Goal: Transaction & Acquisition: Obtain resource

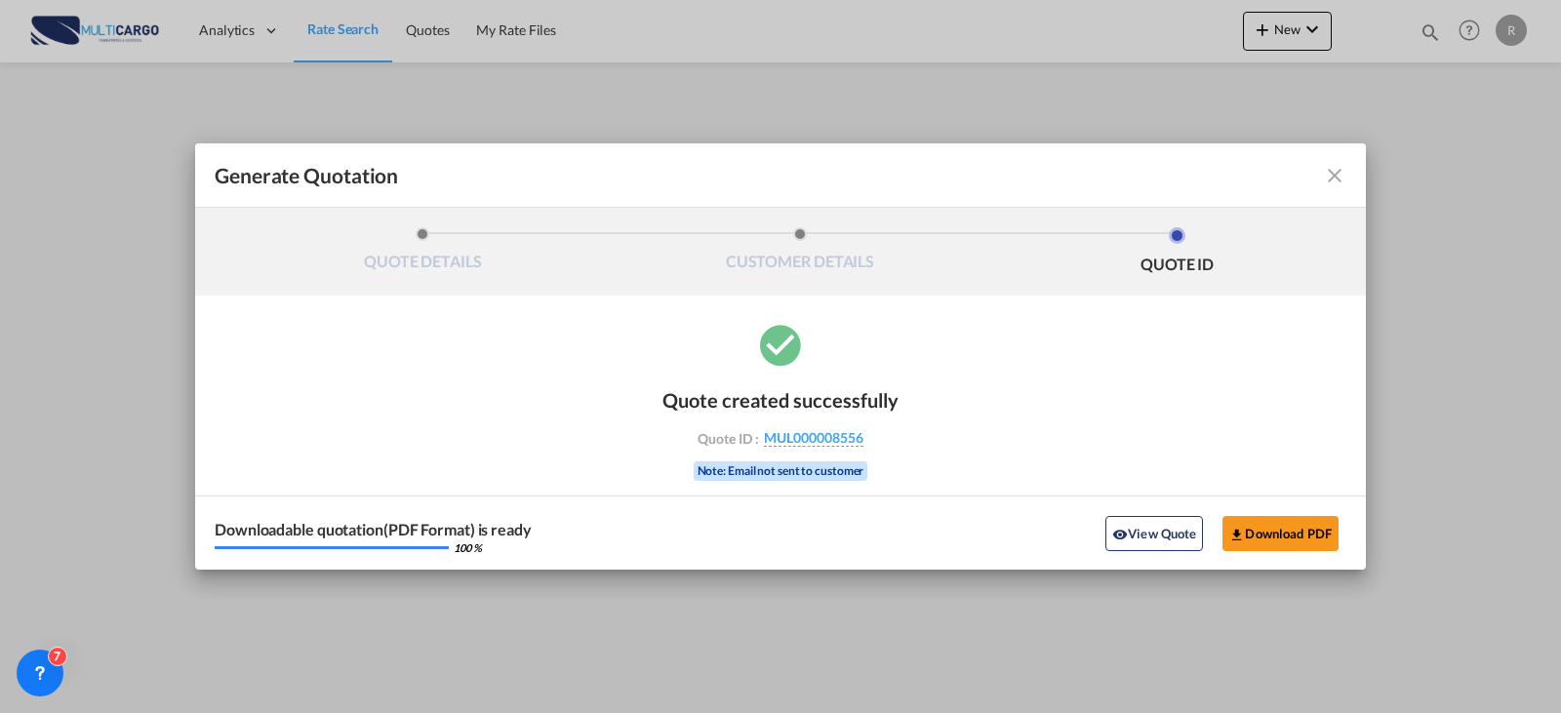
click at [1336, 181] on md-icon "icon-close fg-AAA8AD cursor m-0" at bounding box center [1334, 175] width 23 height 23
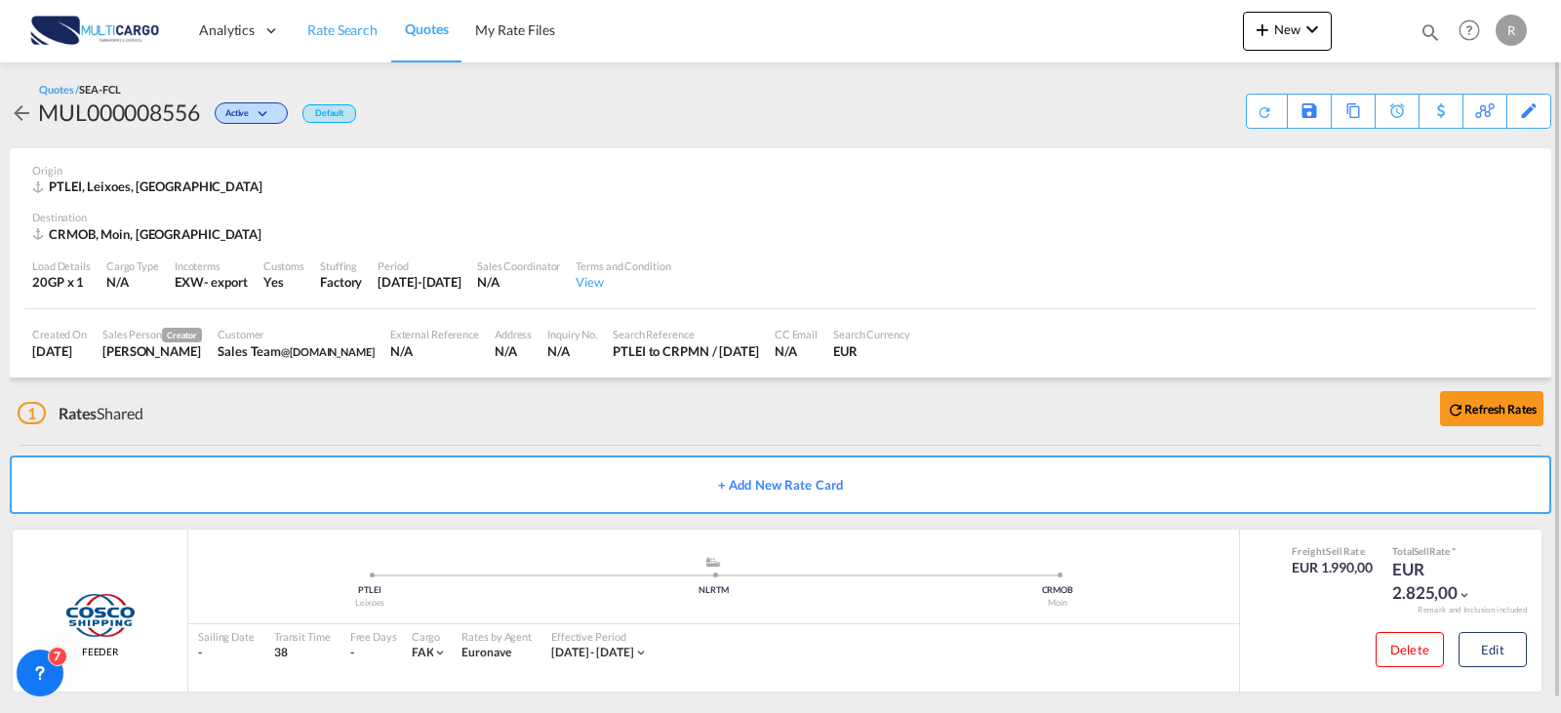
drag, startPoint x: 347, startPoint y: 28, endPoint x: 369, endPoint y: 7, distance: 30.4
click at [347, 28] on span "Rate Search" at bounding box center [342, 29] width 70 height 17
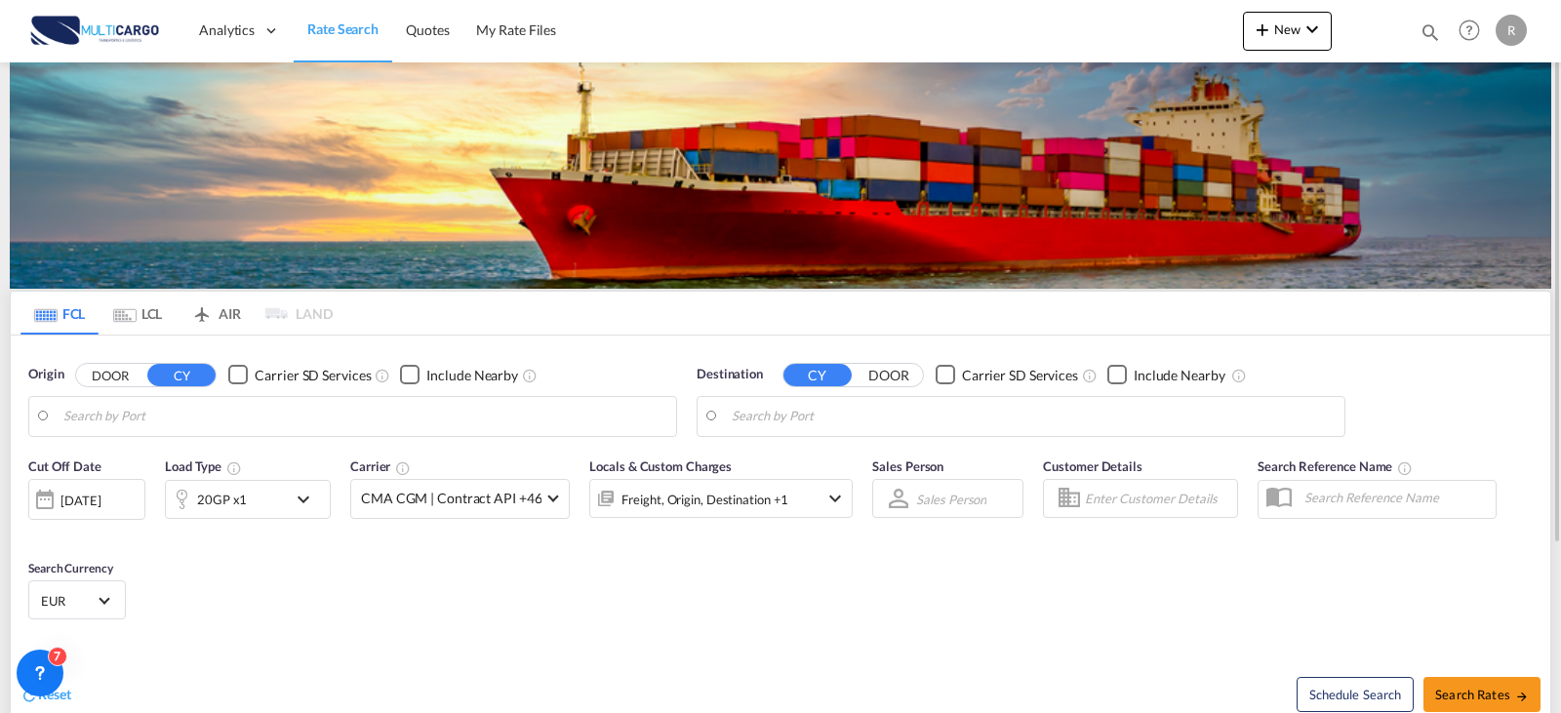
type input "Leixoes, PTLEI"
type input "[GEOGRAPHIC_DATA], CRPMN"
click at [1525, 690] on md-icon "icon-arrow-right" at bounding box center [1522, 697] width 14 height 14
type input "PTLEI to CRPMN / [DATE]"
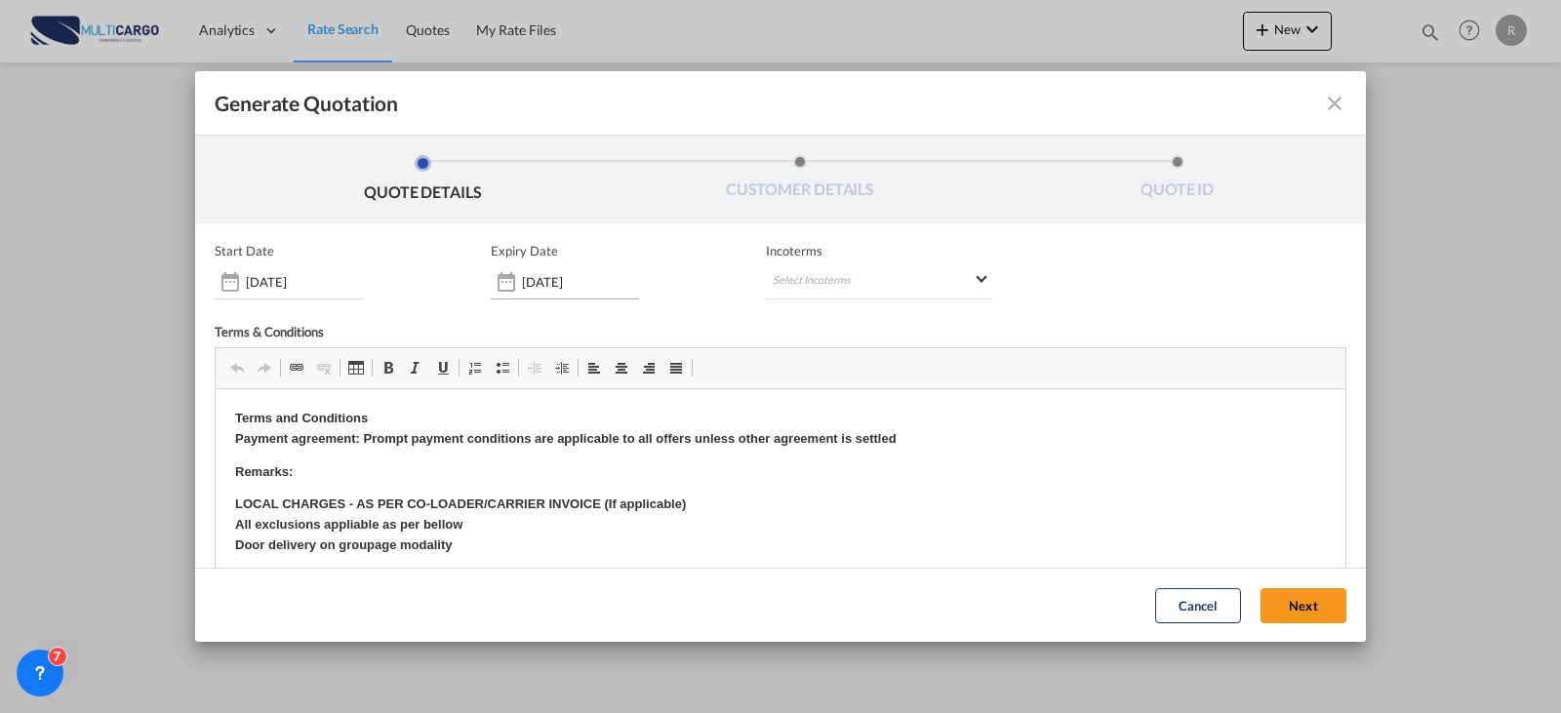
click at [593, 274] on input "[DATE]" at bounding box center [580, 282] width 117 height 16
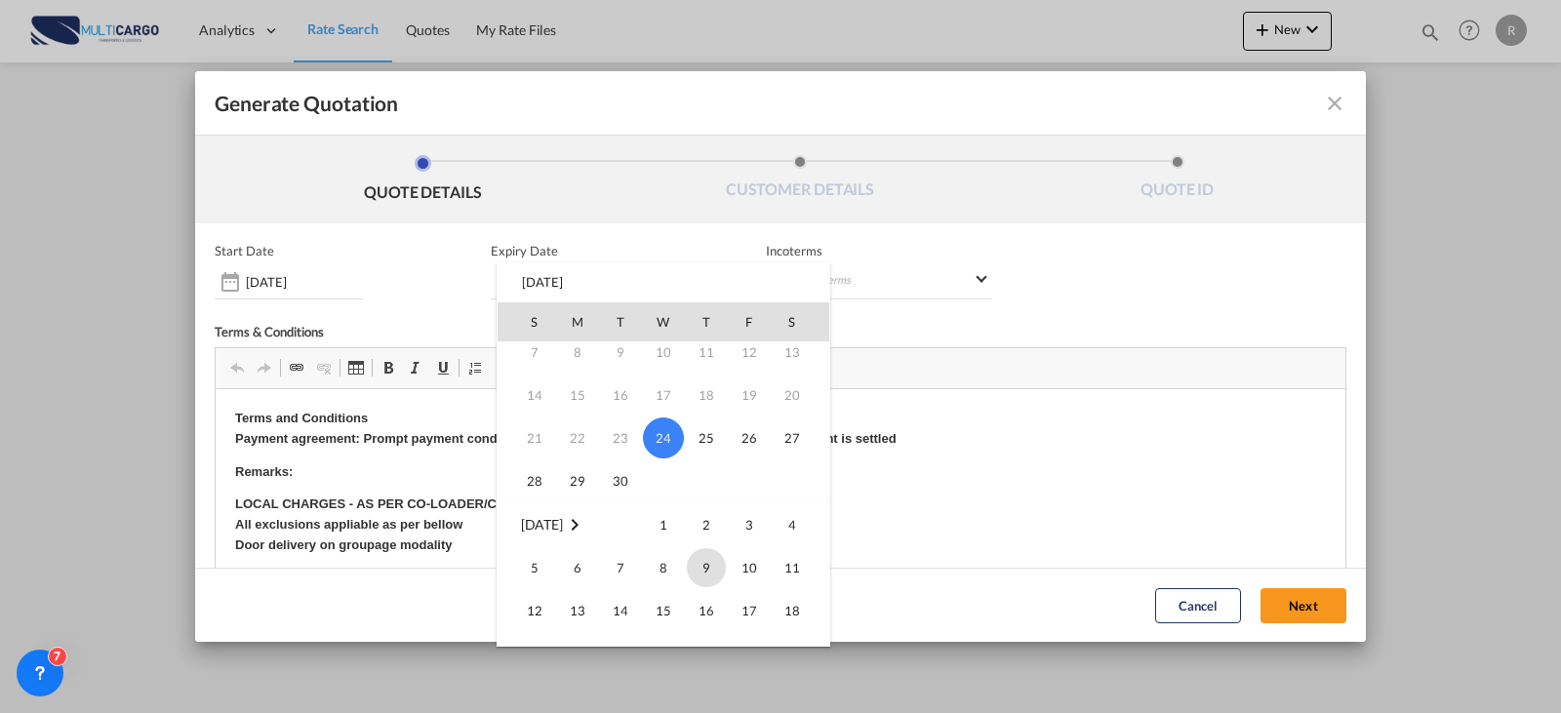
scroll to position [195, 0]
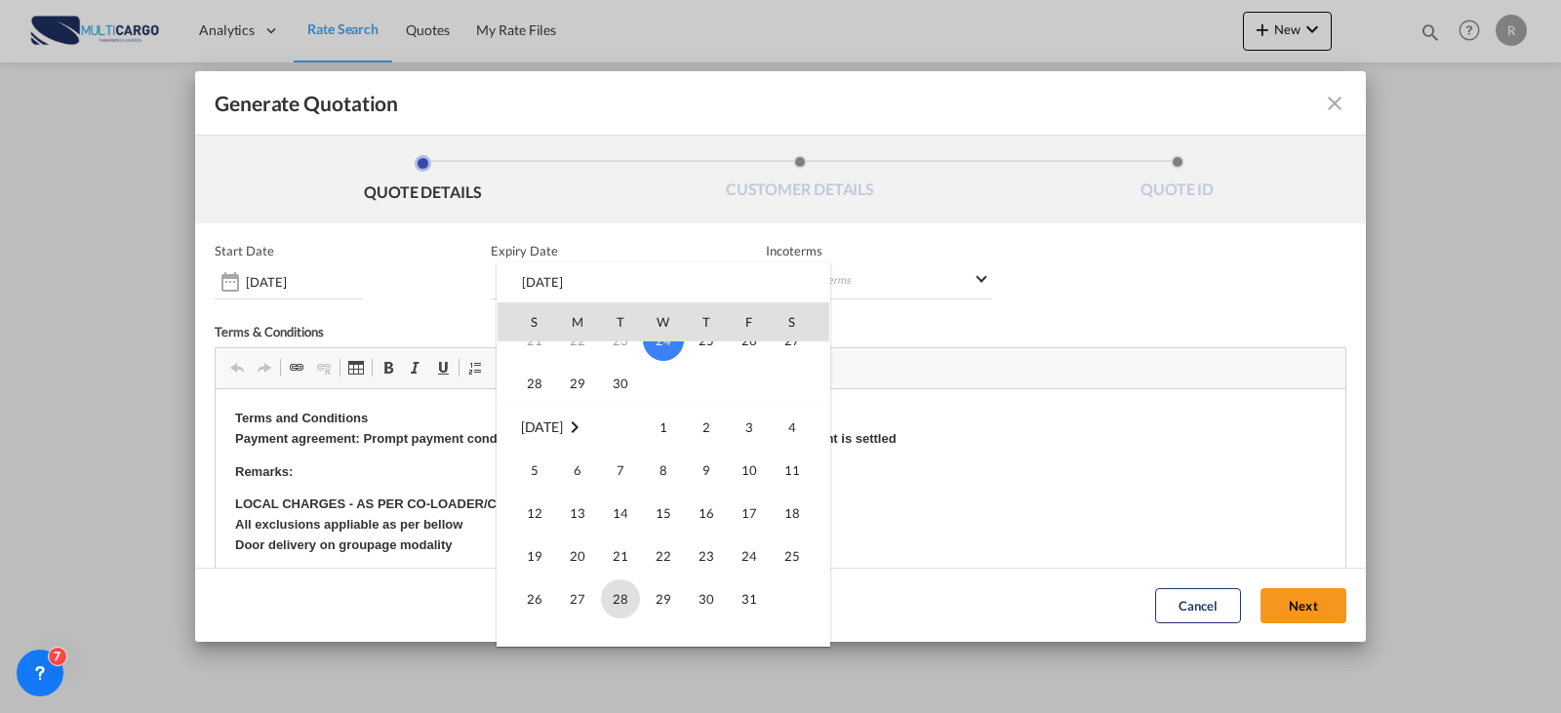
click at [628, 592] on span "28" at bounding box center [620, 599] width 39 height 39
type input "[DATE]"
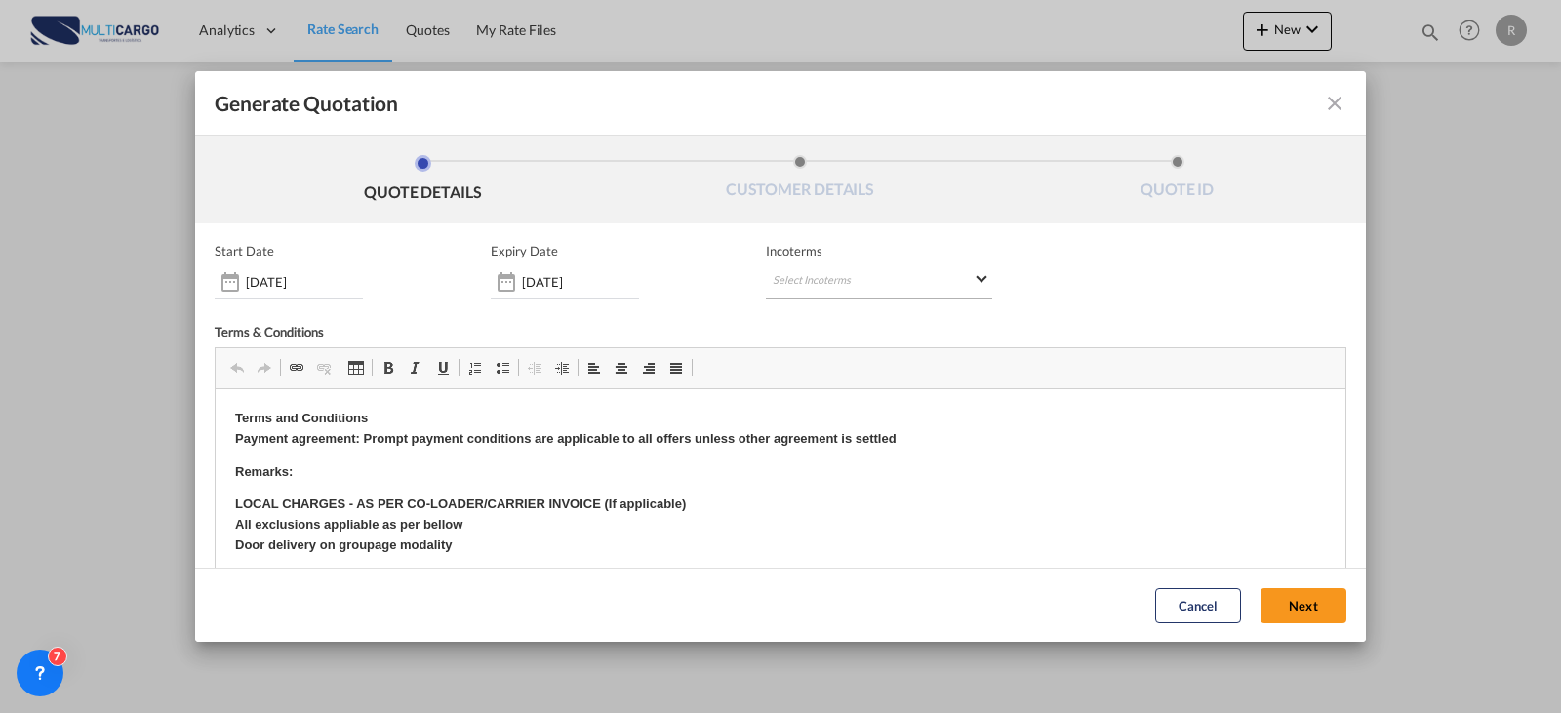
click at [861, 283] on md-select "Select Incoterms EXW - export Ex Works EXW - import Ex Works CIP - import Carri…" at bounding box center [879, 281] width 226 height 35
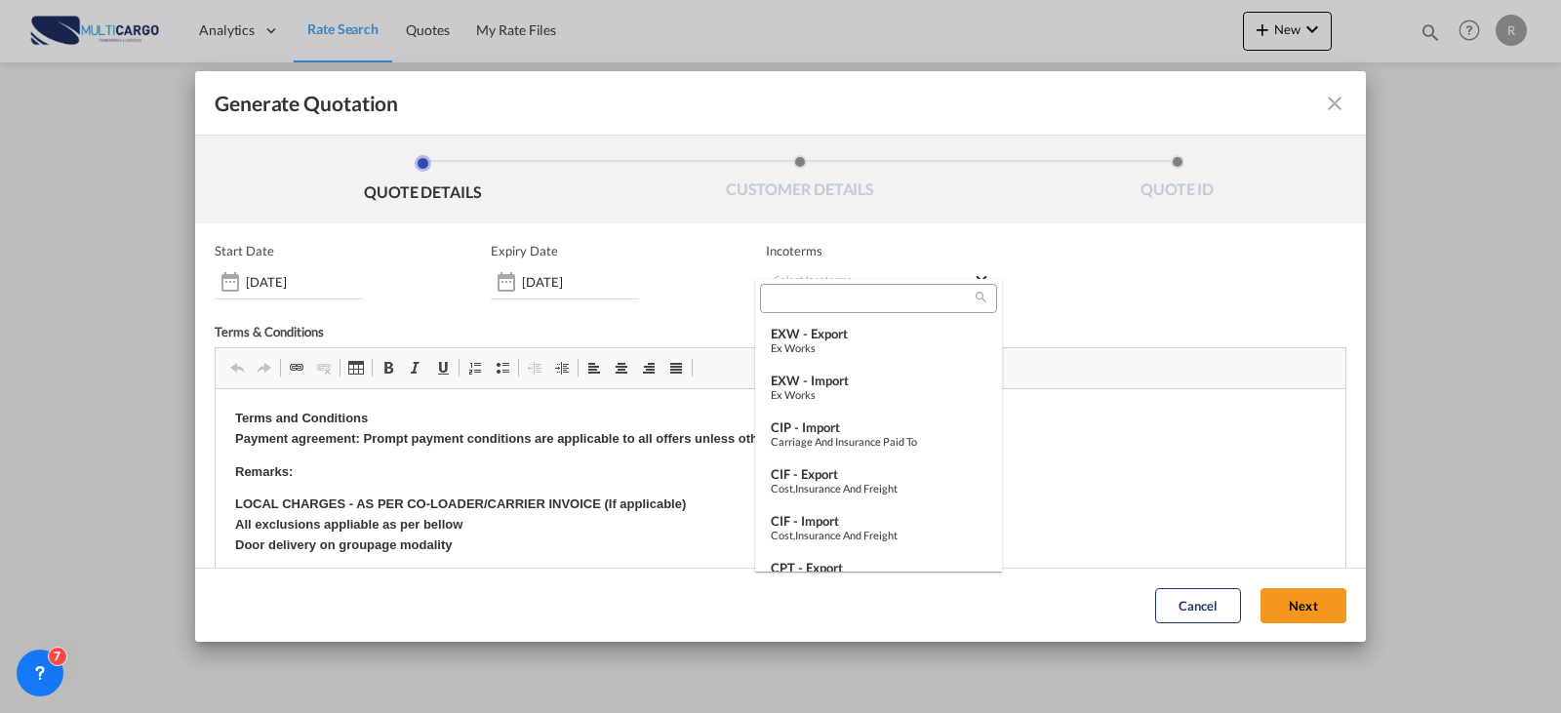
type md-option "[object Object]"
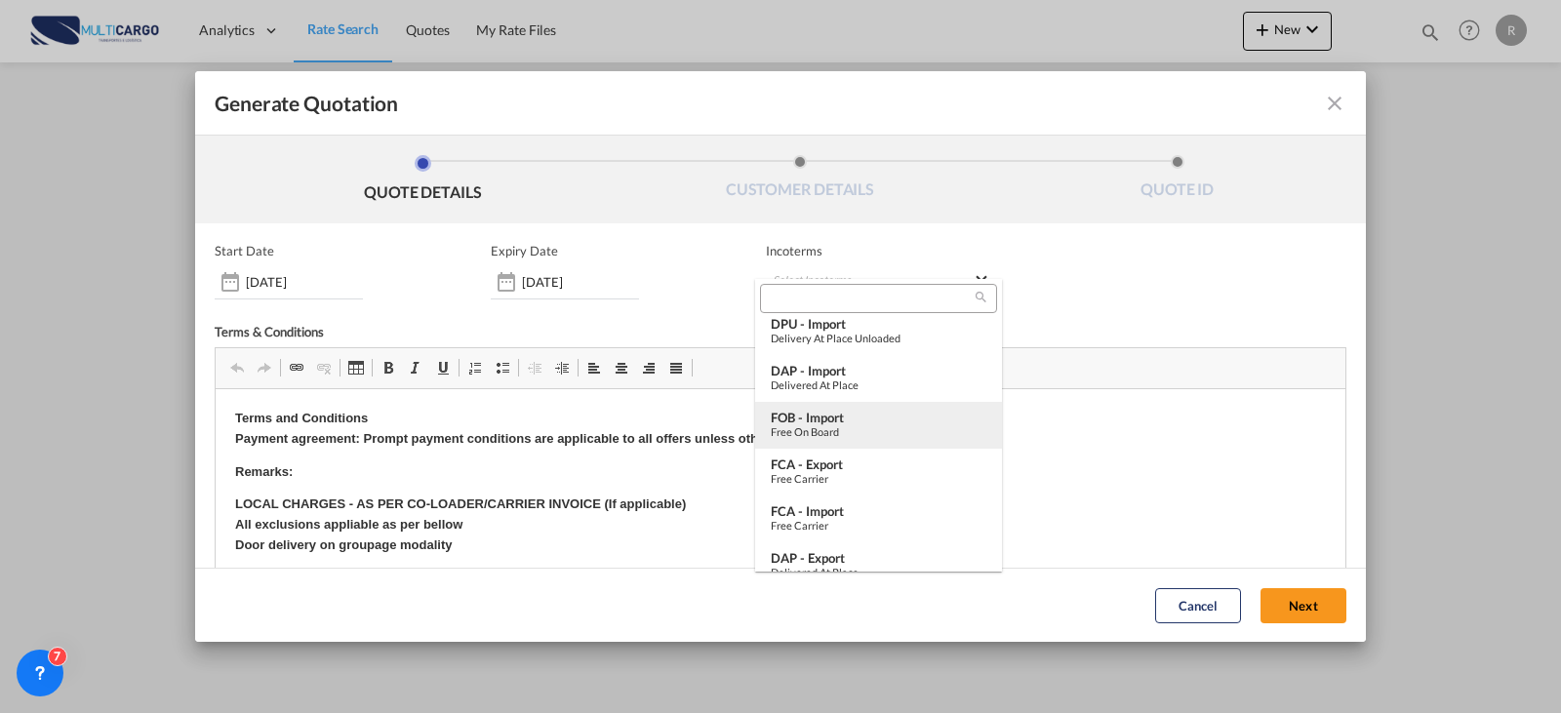
type md-option "[object Object]"
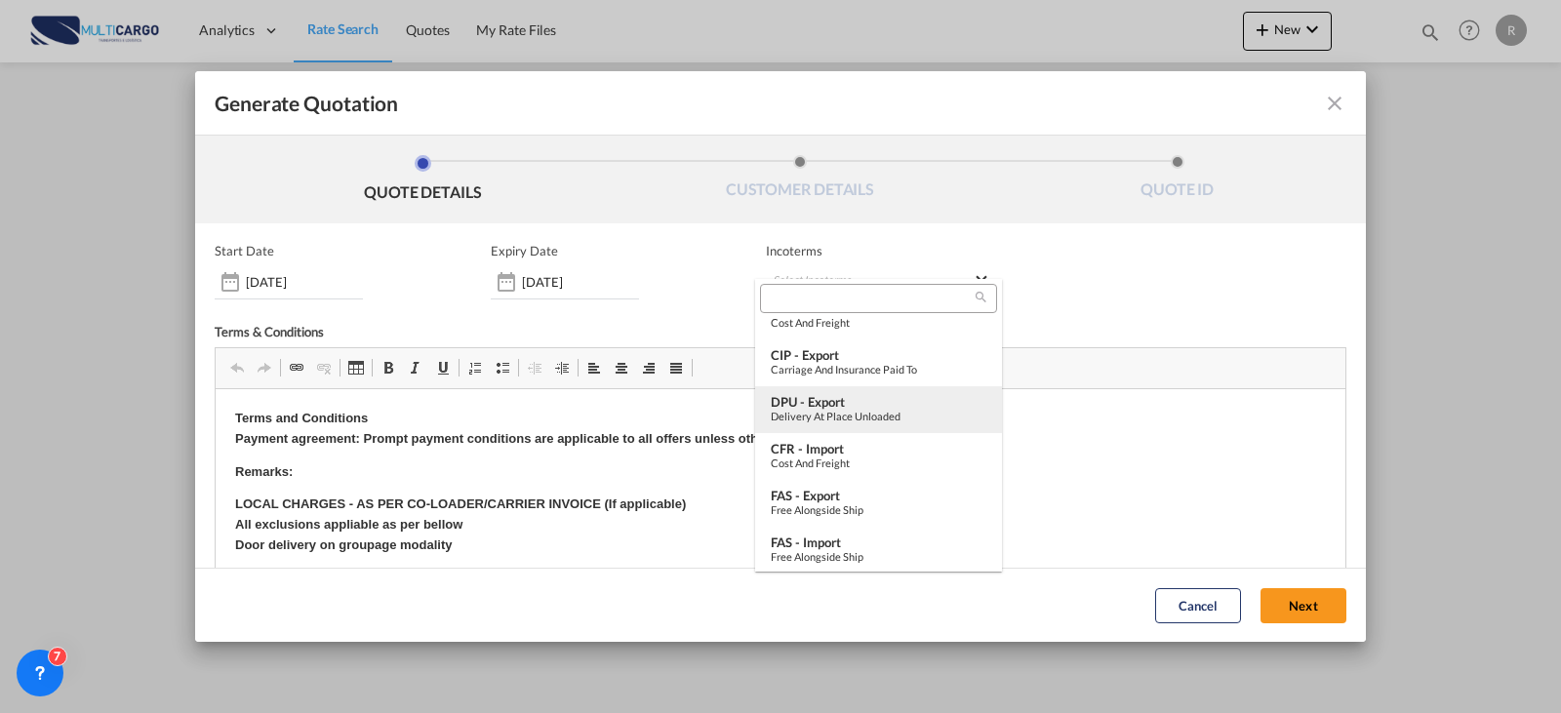
scroll to position [730, 0]
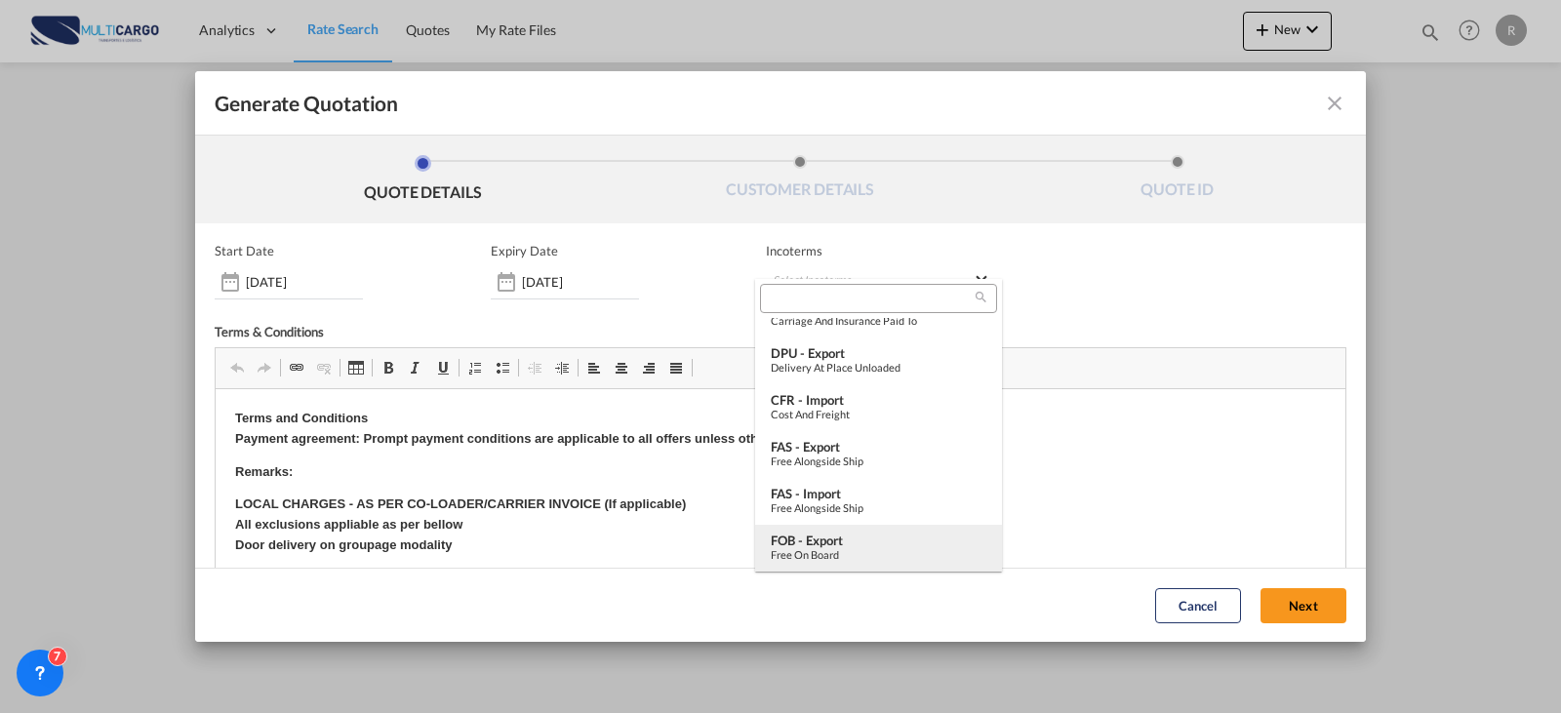
click at [841, 548] on div "Free on Board" at bounding box center [879, 554] width 216 height 13
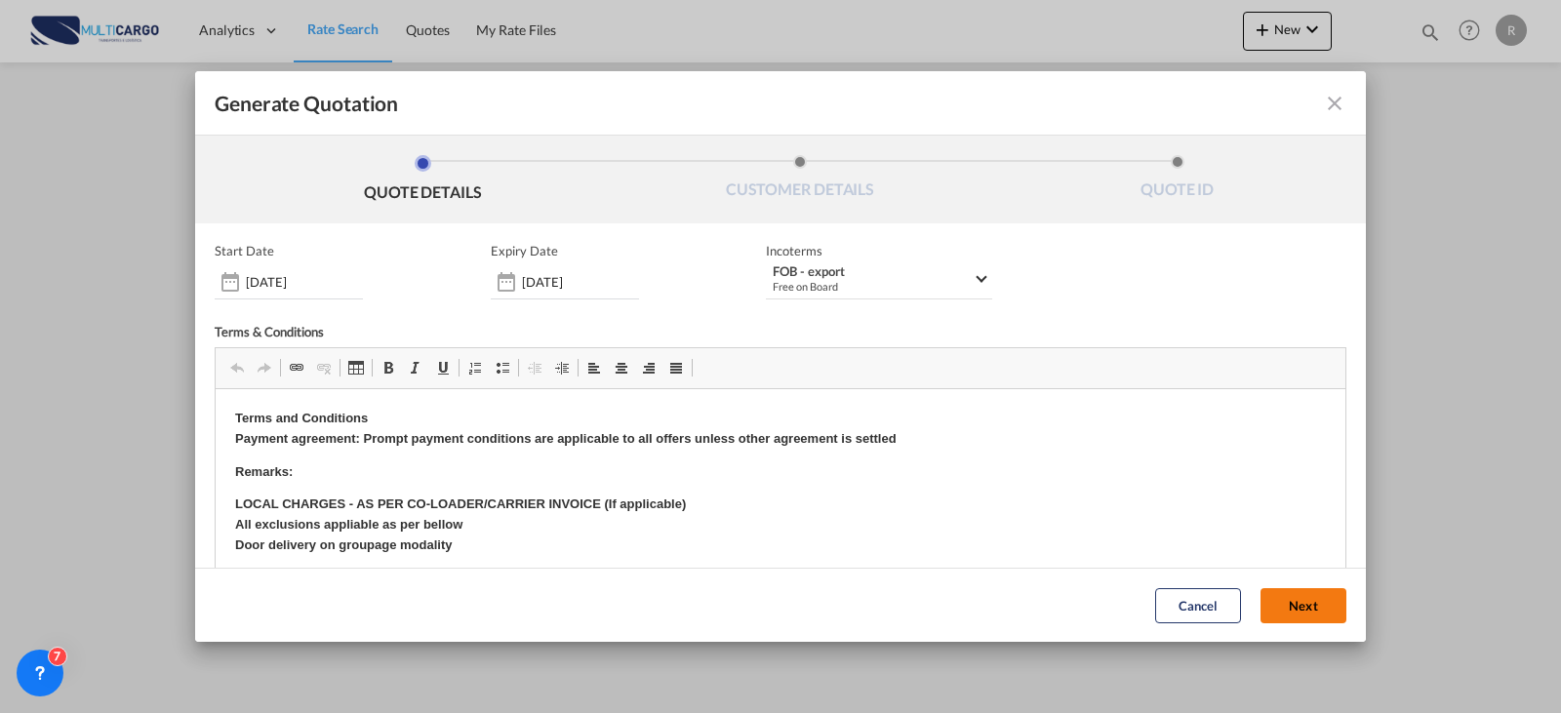
click at [1271, 605] on button "Next" at bounding box center [1304, 605] width 86 height 35
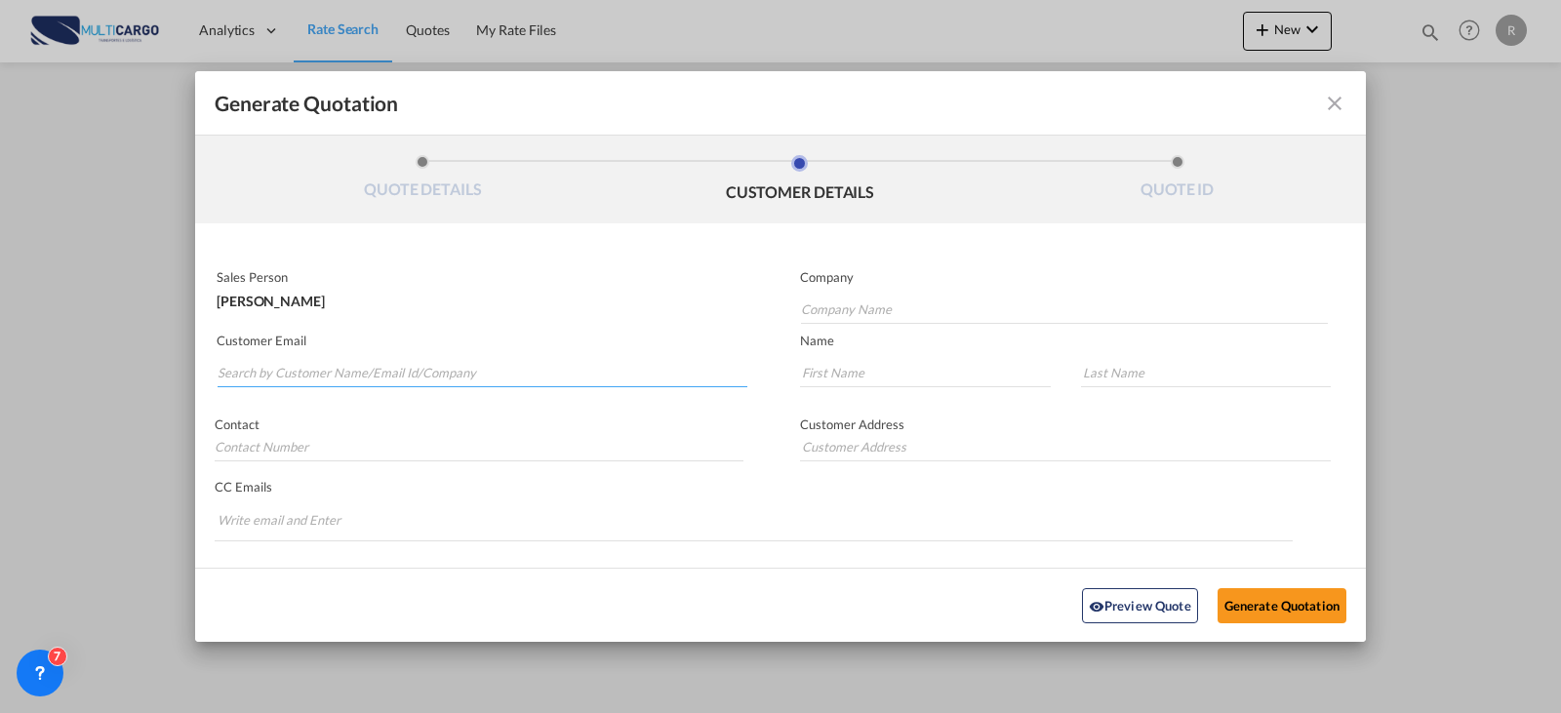
click at [354, 381] on input "Search by Customer Name/Email Id/Company" at bounding box center [483, 372] width 530 height 29
click at [354, 369] on input "Search by Customer Name/Email Id/Company" at bounding box center [483, 372] width 530 height 29
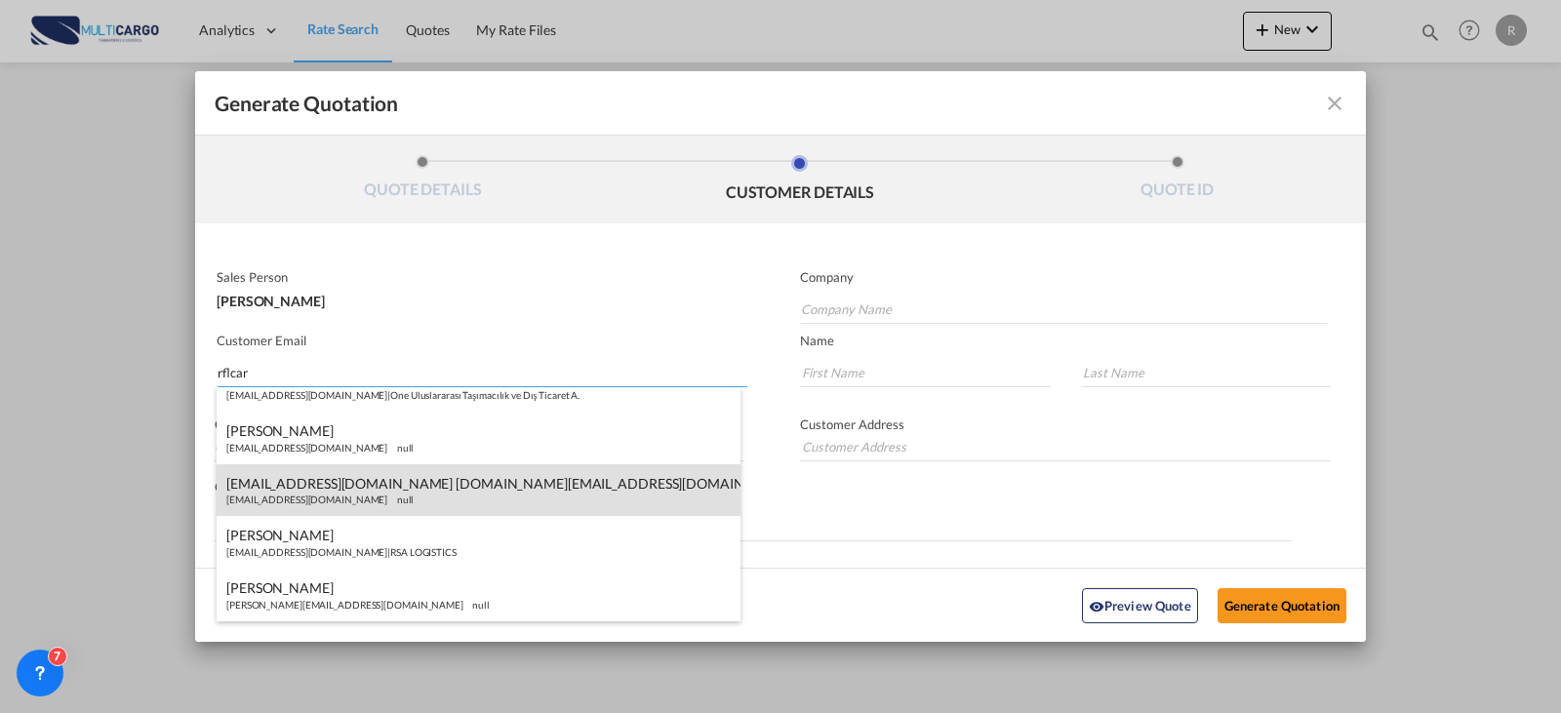
scroll to position [1073, 0]
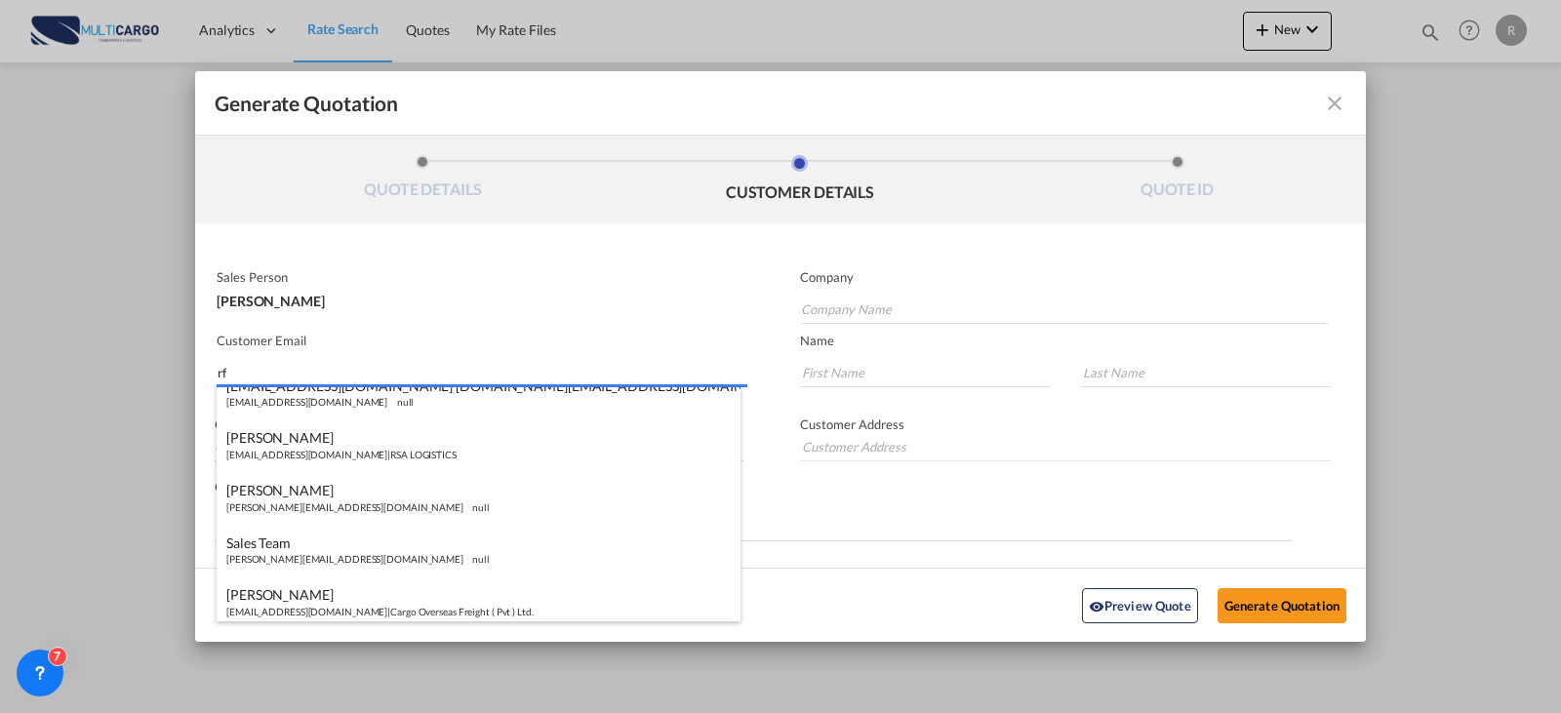
type input "r"
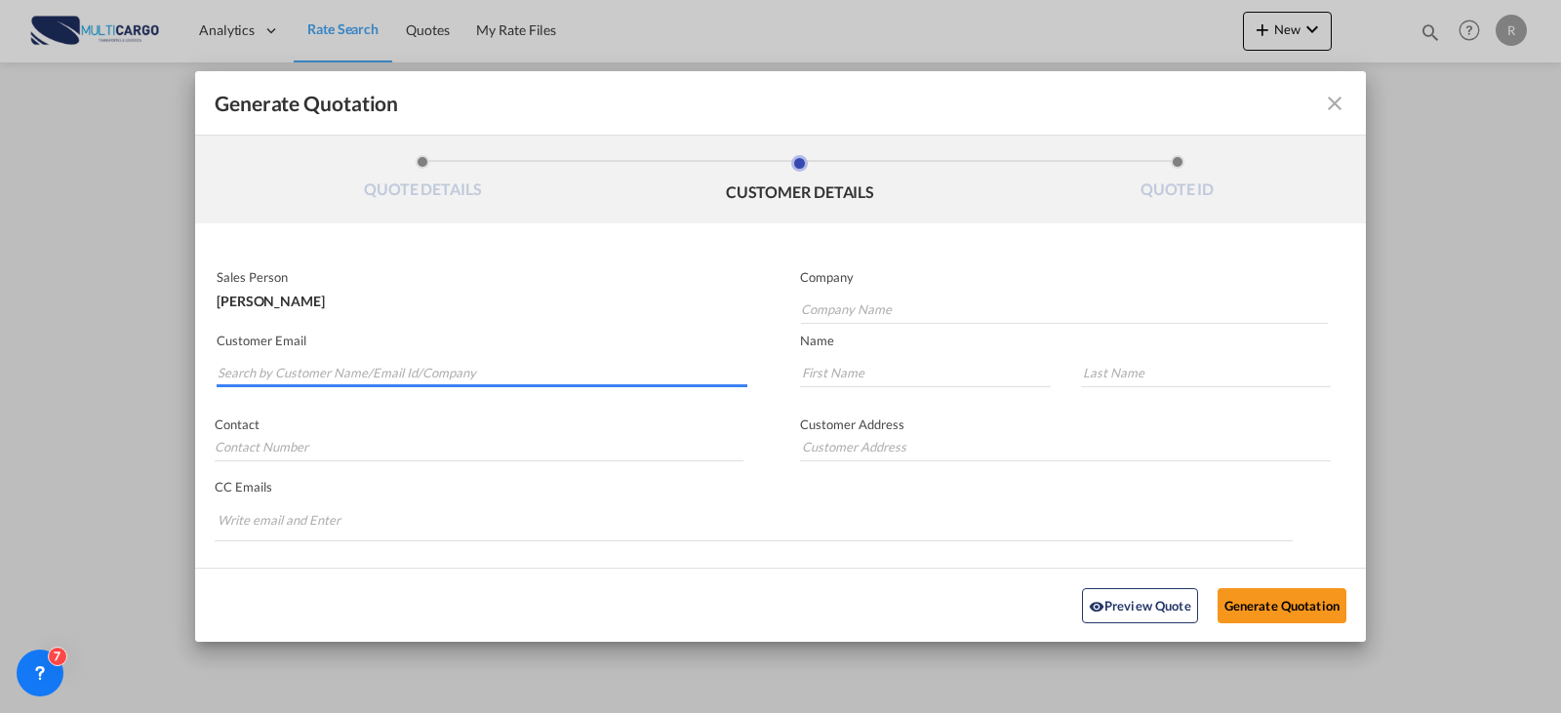
click at [275, 373] on input "Search by Customer Name/Email Id/Company" at bounding box center [483, 372] width 530 height 29
click at [275, 373] on input "rflcargo" at bounding box center [483, 372] width 530 height 29
type input "r"
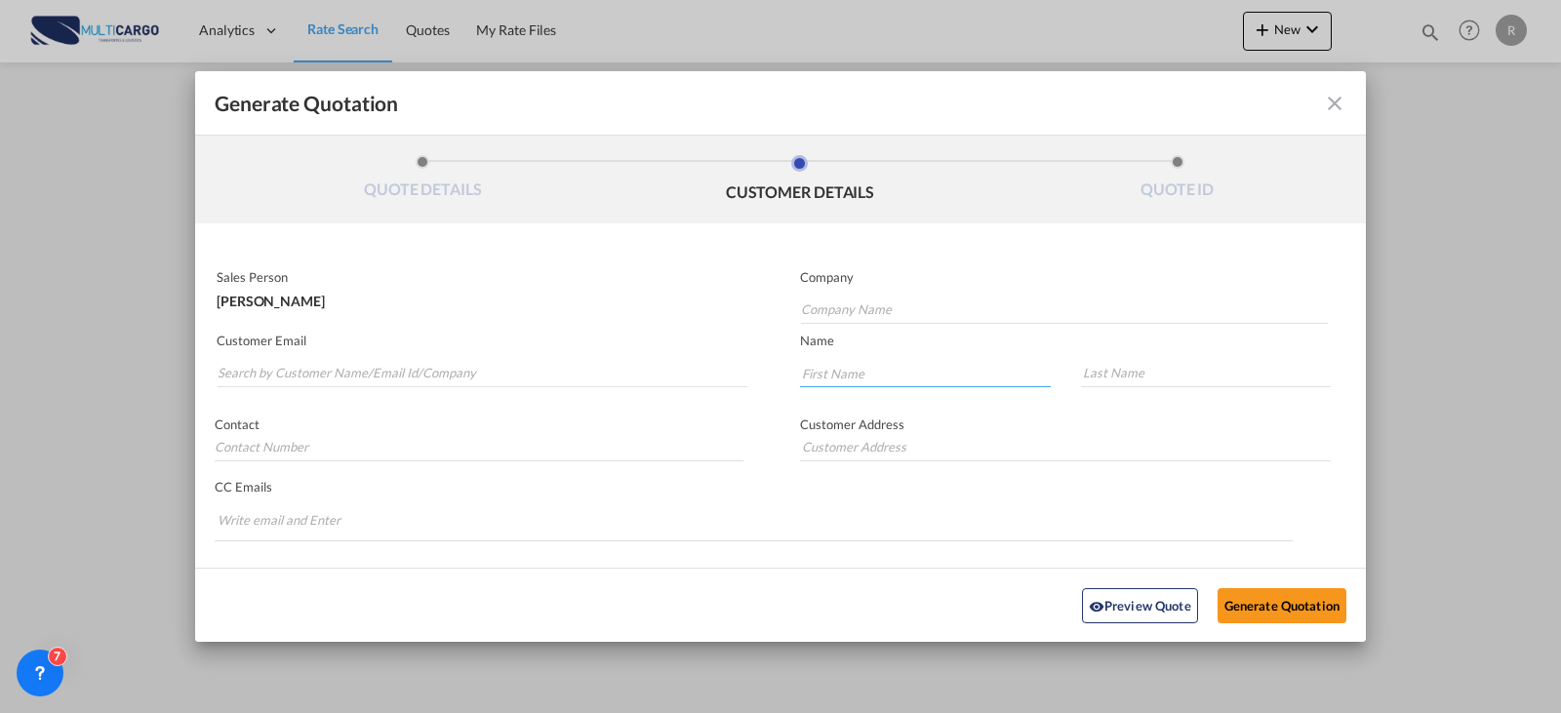
click at [881, 361] on input "Generate QuotationQUOTE ..." at bounding box center [925, 372] width 251 height 29
click at [879, 312] on input "Company Name" at bounding box center [1064, 309] width 527 height 29
click at [287, 375] on input "Search by Customer Name/Email Id/Company" at bounding box center [483, 372] width 530 height 29
type input "f"
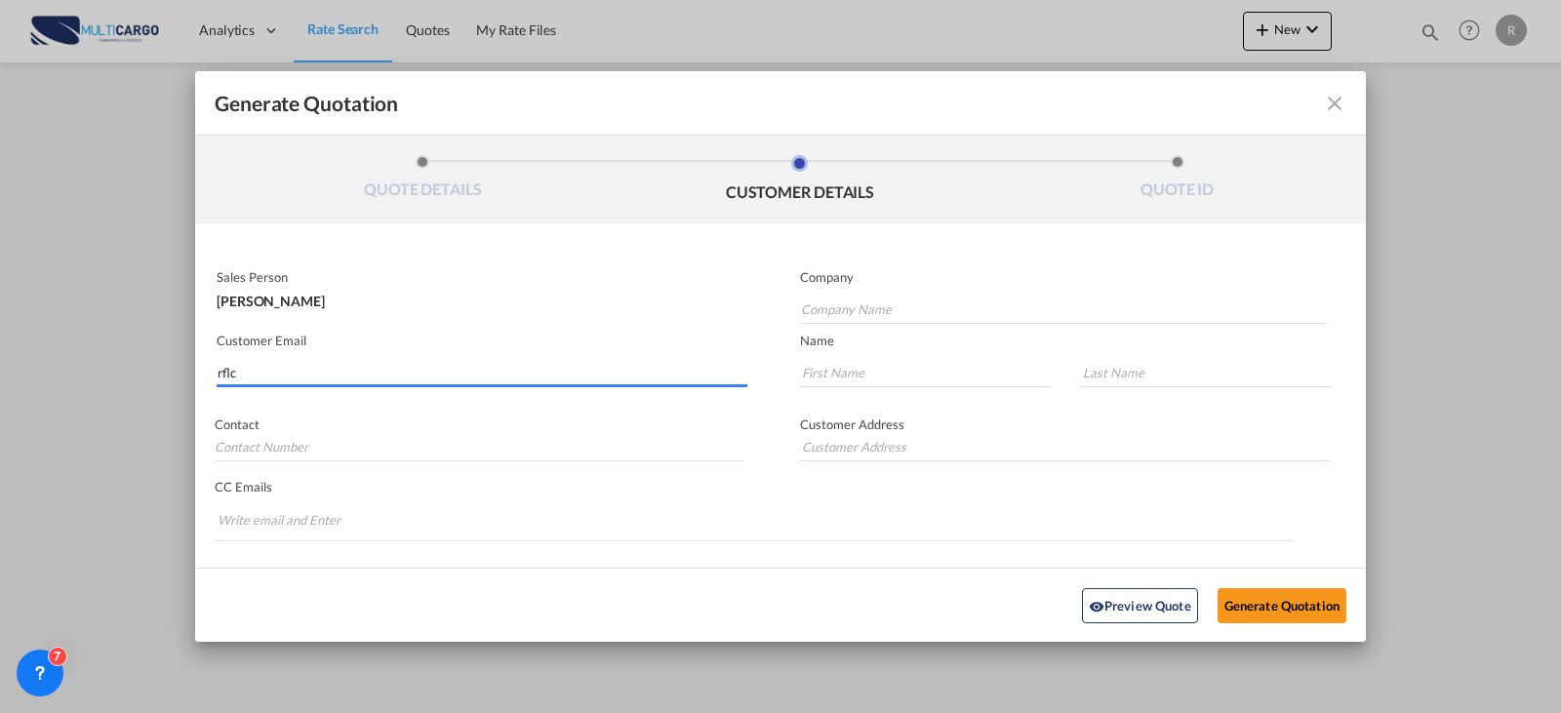
click at [280, 376] on input "rflc" at bounding box center [483, 372] width 530 height 29
paste input "[PERSON_NAME] <[EMAIL_ADDRESS][DOMAIN_NAME]>"
drag, startPoint x: 344, startPoint y: 372, endPoint x: -90, endPoint y: 382, distance: 434.3
click at [0, 382] on html "Analytics Reports Dashboard Rate Search Quotes My Rate Files" at bounding box center [780, 356] width 1561 height 713
type input "[EMAIL_ADDRESS][DOMAIN_NAME]"
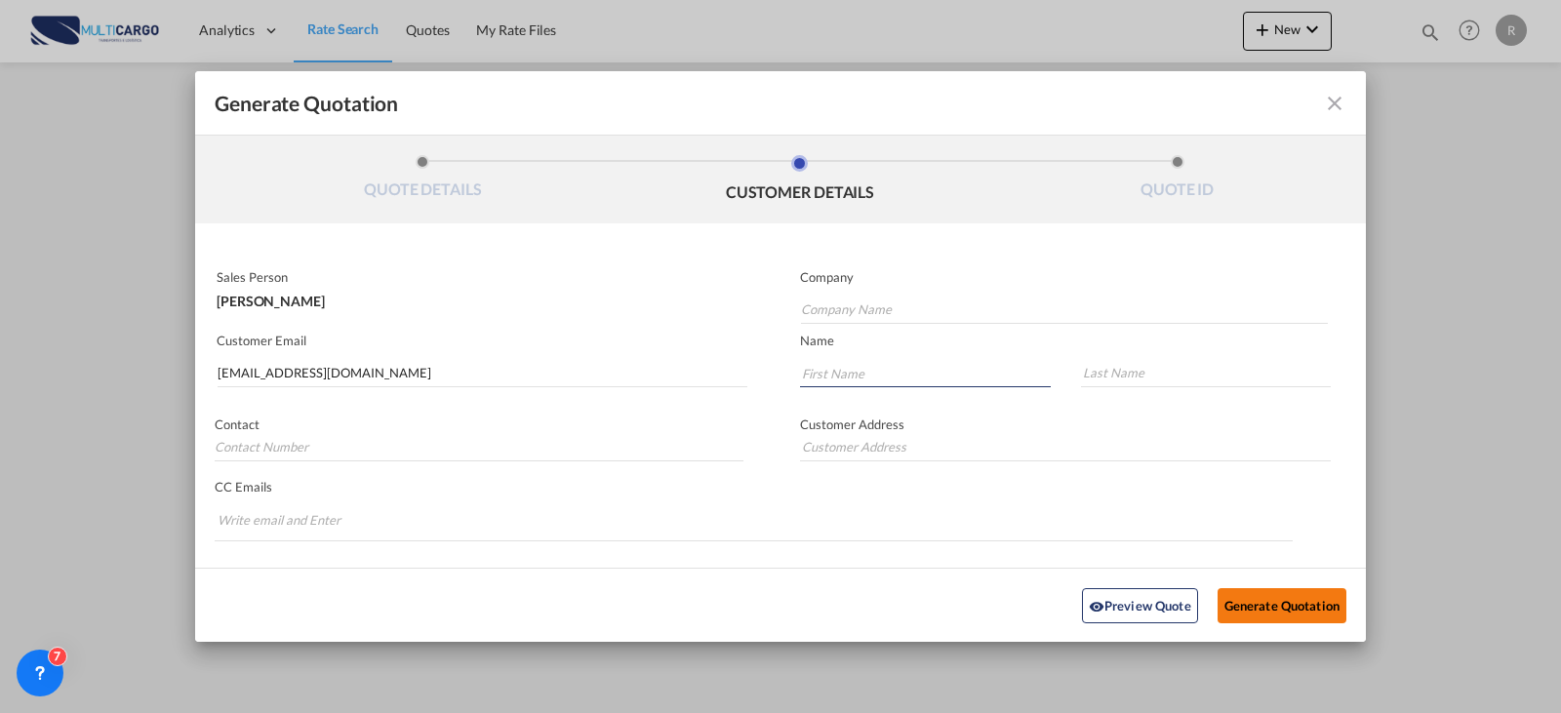
click at [1256, 607] on button "Generate Quotation" at bounding box center [1282, 604] width 129 height 35
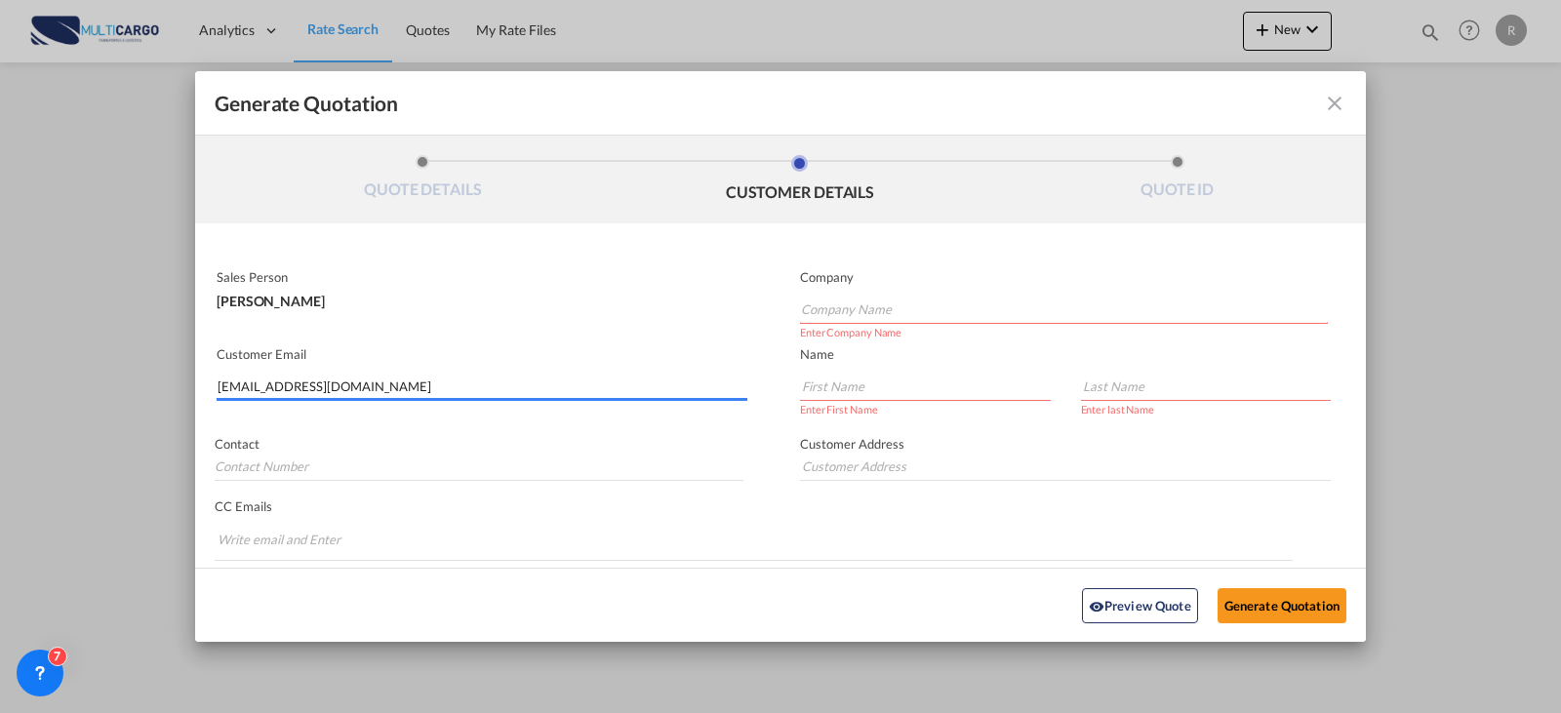
click at [350, 384] on input "[EMAIL_ADDRESS][DOMAIN_NAME]" at bounding box center [483, 386] width 530 height 29
click at [387, 388] on input "[EMAIL_ADDRESS][DOMAIN_NAME]" at bounding box center [483, 386] width 530 height 29
drag, startPoint x: 387, startPoint y: 388, endPoint x: 146, endPoint y: 388, distance: 241.0
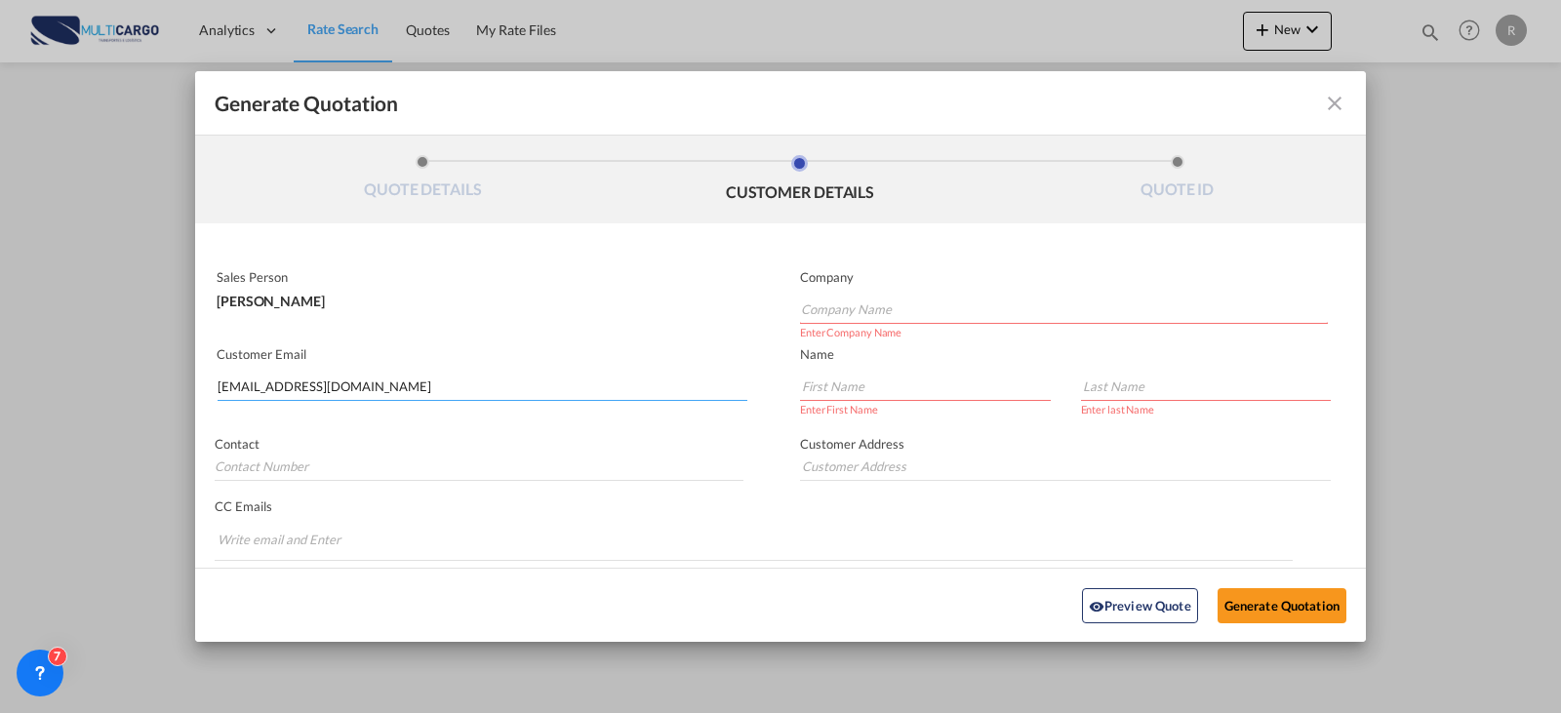
click at [146, 388] on div "Generate Quotation QUOTE DETAILS CUSTOMER DETAILS QUOTE ID Start Date [DATE] Ex…" at bounding box center [780, 356] width 1561 height 713
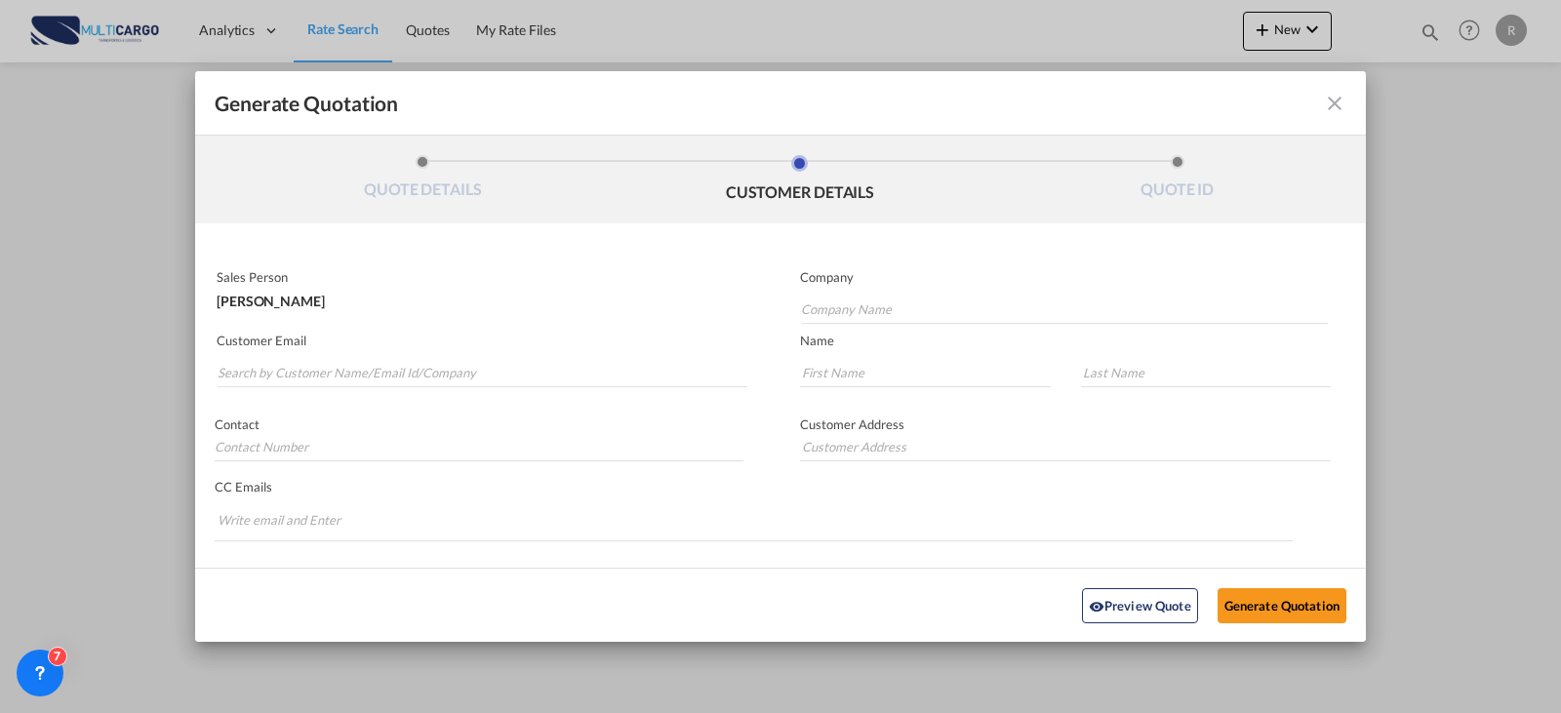
click at [1305, 108] on div "Generate QuotationQUOTE ..." at bounding box center [1289, 103] width 113 height 23
click at [1323, 111] on md-icon "icon-close fg-AAA8AD cursor m-0" at bounding box center [1334, 103] width 23 height 23
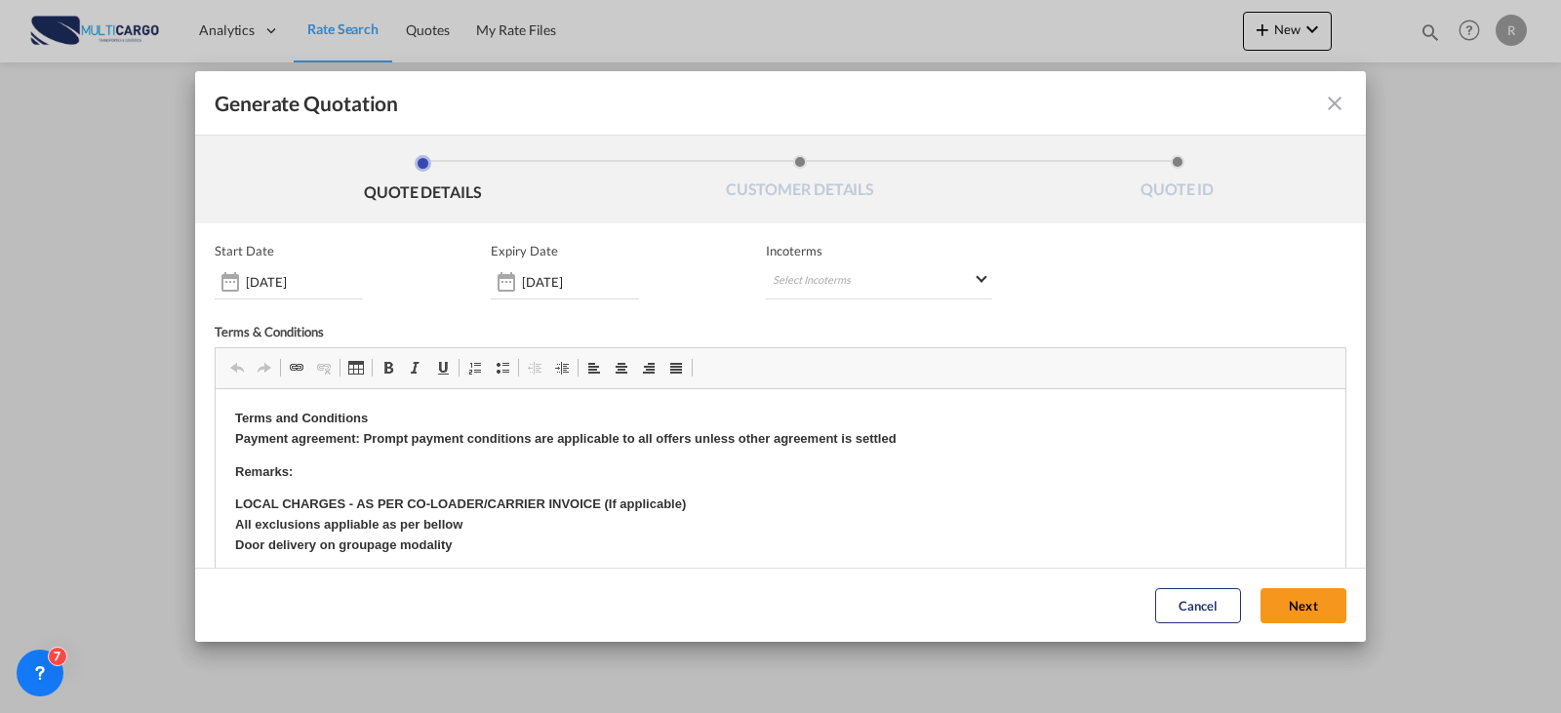
scroll to position [0, 0]
click at [809, 275] on md-select "Select Incoterms EXW - export Ex Works EXW - import Ex Works CIP - import Carri…" at bounding box center [879, 281] width 226 height 35
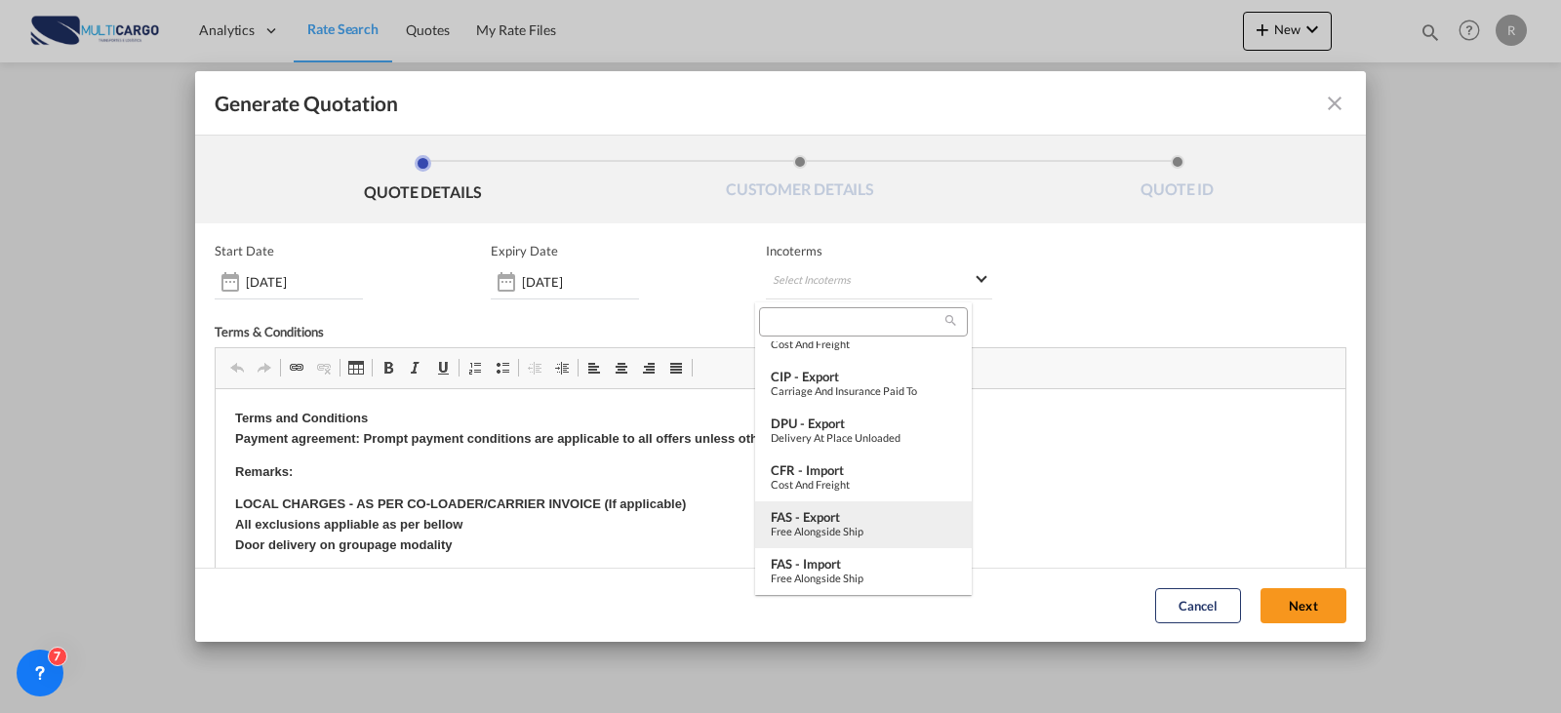
scroll to position [730, 0]
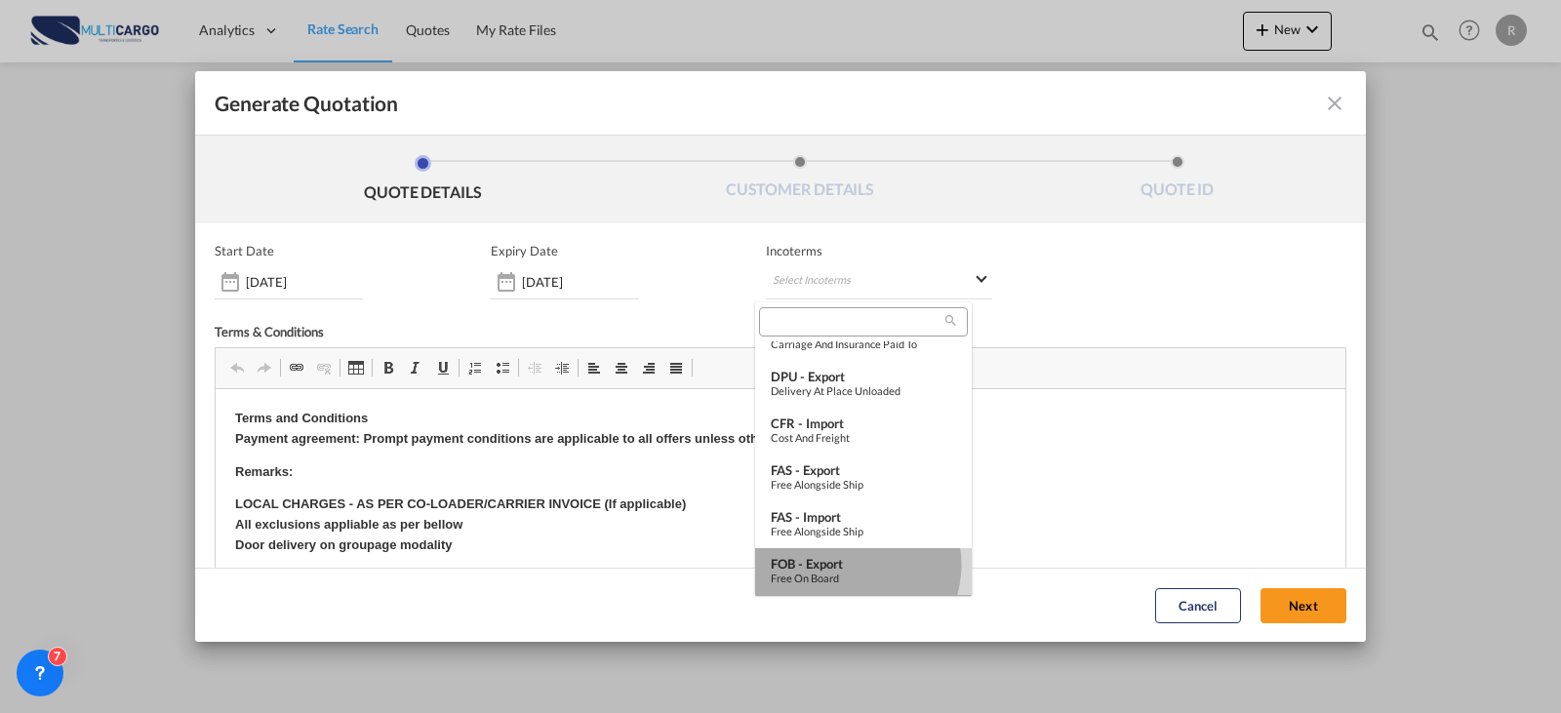
drag, startPoint x: 854, startPoint y: 565, endPoint x: 640, endPoint y: 176, distance: 444.1
click at [854, 565] on div "FOB - export" at bounding box center [863, 564] width 185 height 16
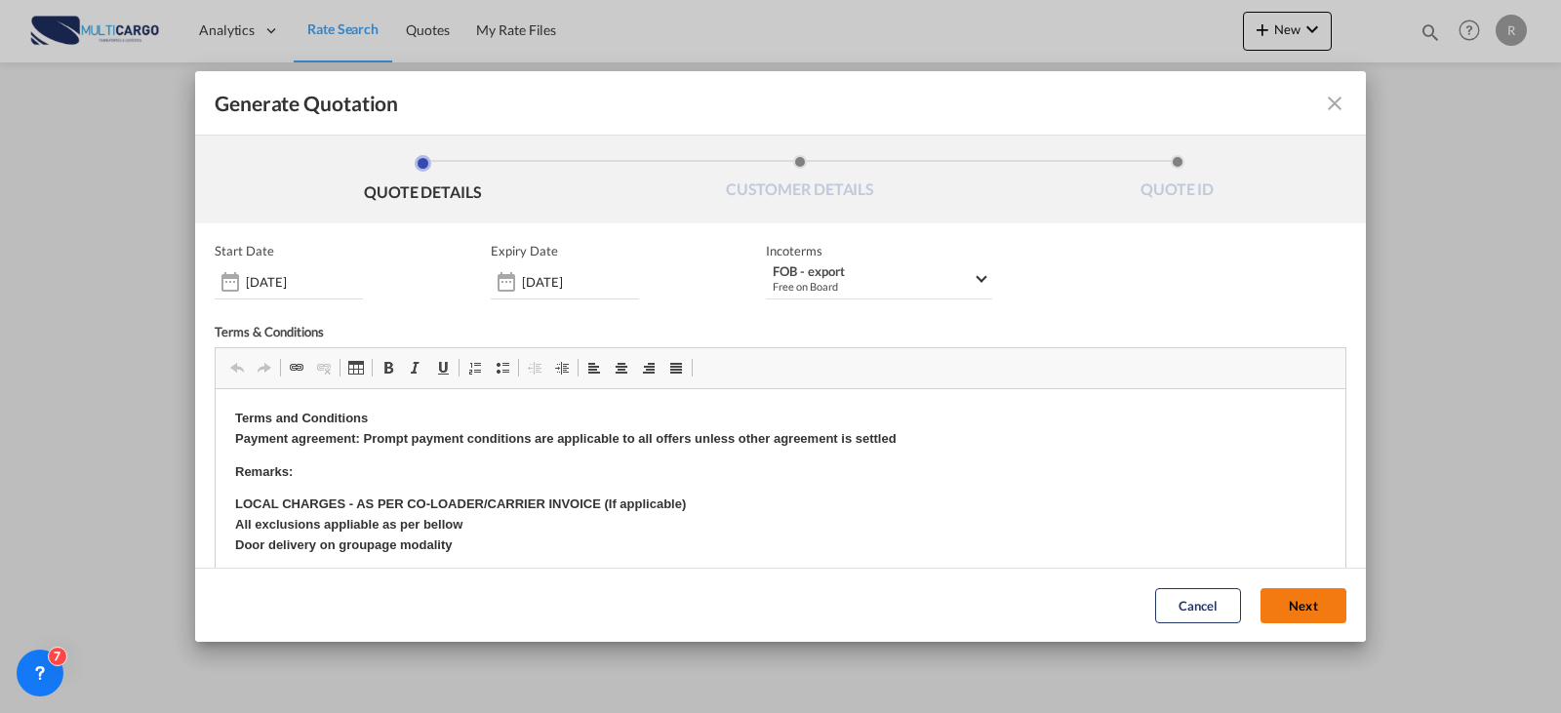
click at [1261, 615] on button "Next" at bounding box center [1304, 605] width 86 height 35
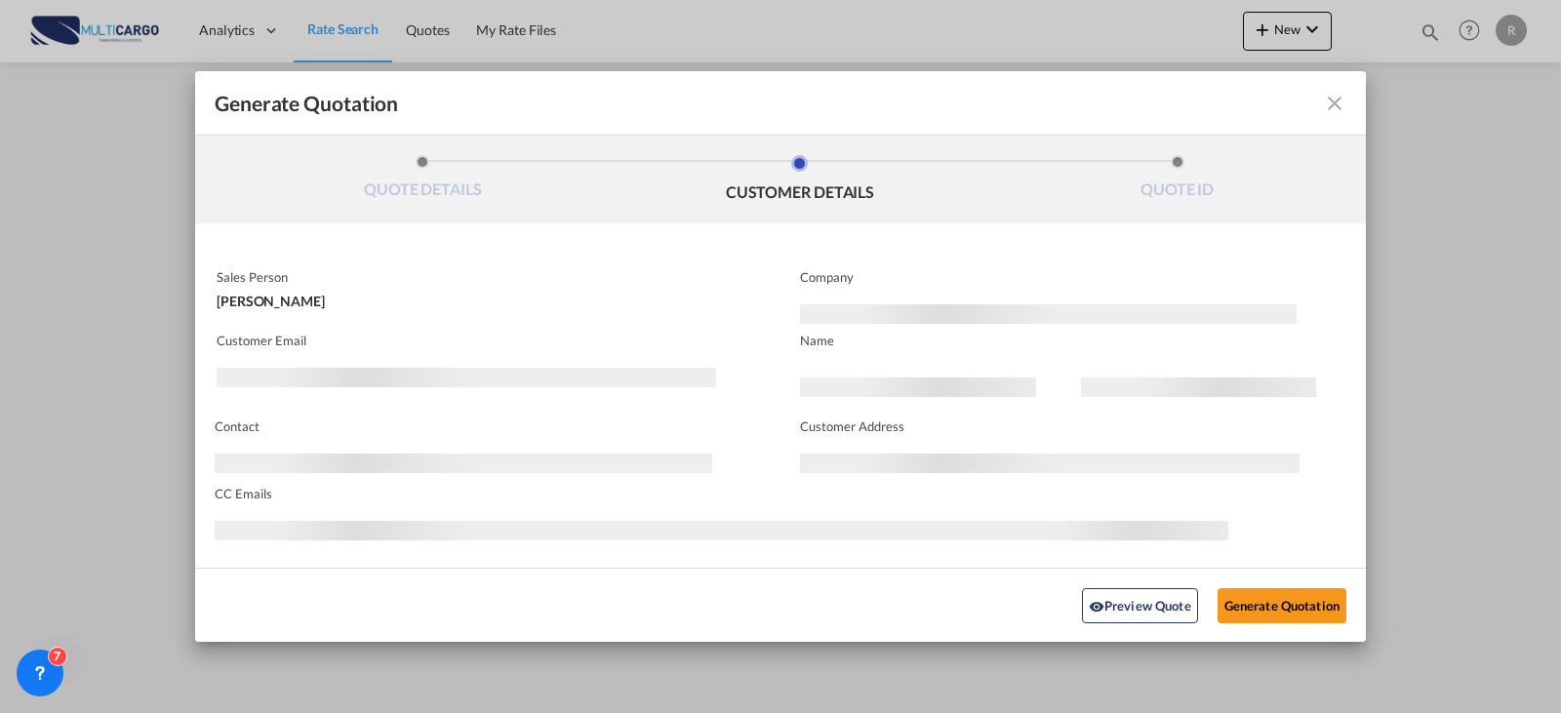
click at [593, 322] on div "Sales Person [PERSON_NAME]" at bounding box center [487, 293] width 585 height 63
click at [593, 318] on div "Sales Person [PERSON_NAME]" at bounding box center [487, 293] width 585 height 63
click at [1326, 110] on md-icon "icon-close fg-AAA8AD cursor m-0" at bounding box center [1334, 103] width 23 height 23
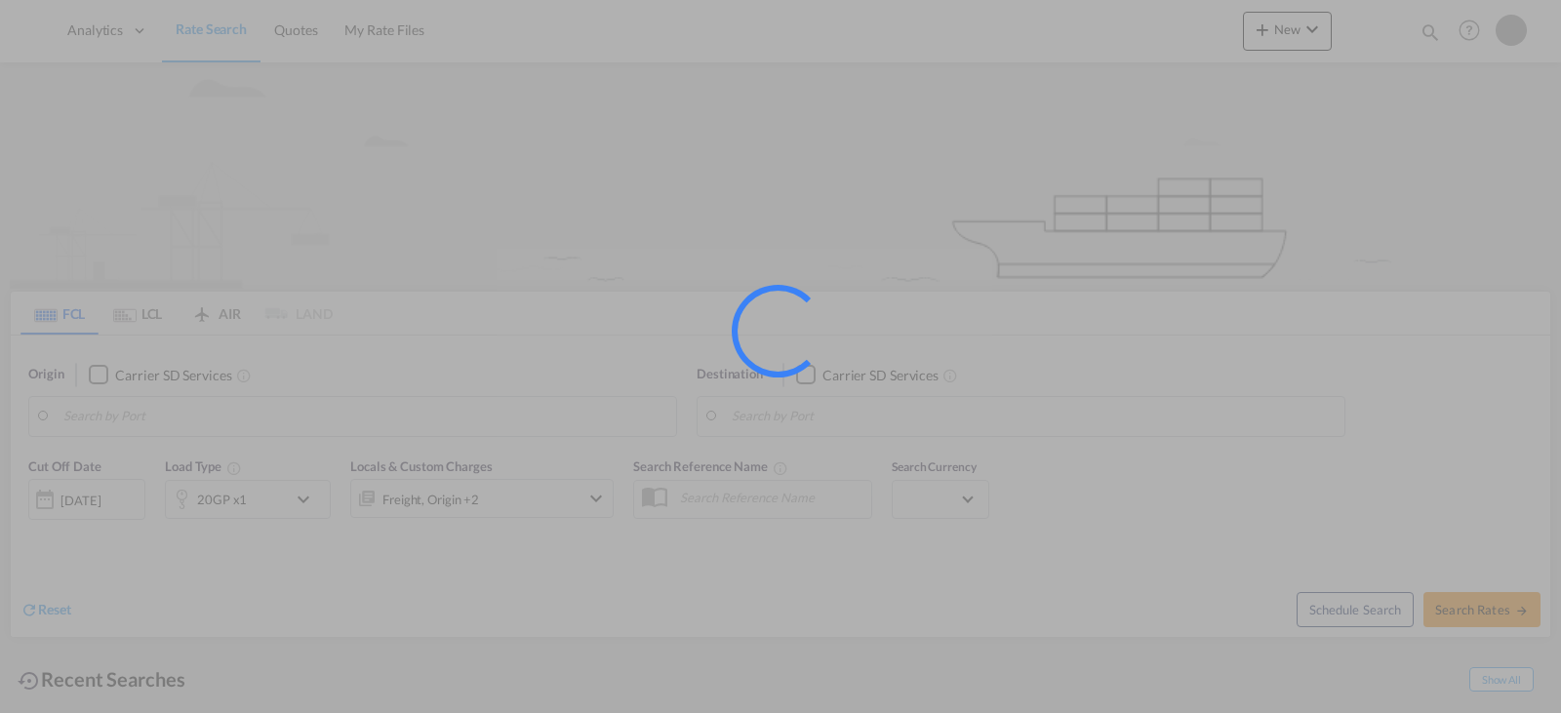
drag, startPoint x: 263, startPoint y: 423, endPoint x: 863, endPoint y: 181, distance: 647.0
click at [975, 215] on div at bounding box center [780, 356] width 1561 height 713
